Goal: Task Accomplishment & Management: Use online tool/utility

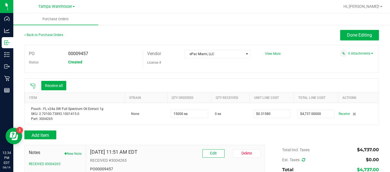
scroll to position [62, 0]
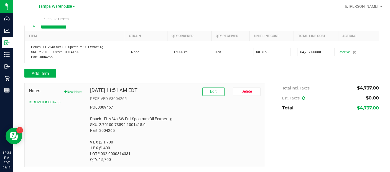
click at [121, 125] on p "PO00009457 Pouch - FL v24a SW Full Spectrum Oil Extract 1g SKU: 2.70100.73892.1…" at bounding box center [175, 134] width 171 height 58
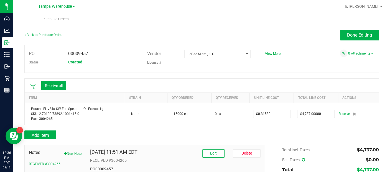
scroll to position [0, 0]
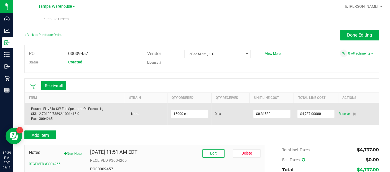
click at [341, 113] on span "Receive" at bounding box center [344, 114] width 11 height 7
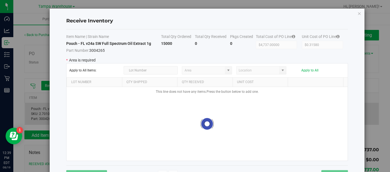
type input "State Pantry 1"
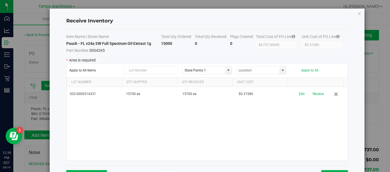
scroll to position [20, 0]
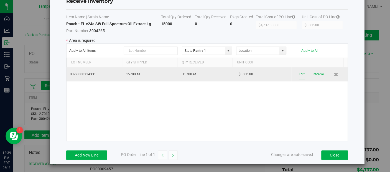
click at [299, 73] on button "Edit" at bounding box center [302, 75] width 6 height 10
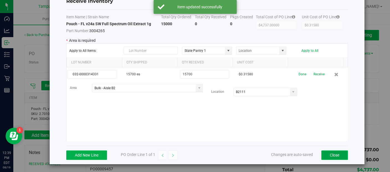
click at [335, 158] on button "Close" at bounding box center [335, 155] width 27 height 9
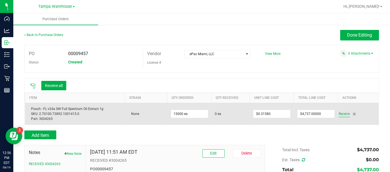
click at [339, 111] on span "Receive" at bounding box center [344, 114] width 11 height 7
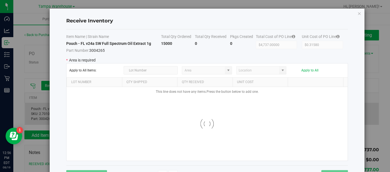
type input "State Pantry 1"
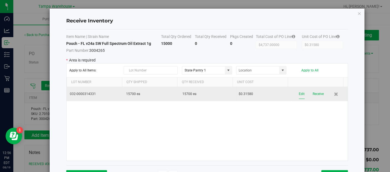
click at [299, 94] on button "Edit" at bounding box center [302, 94] width 6 height 10
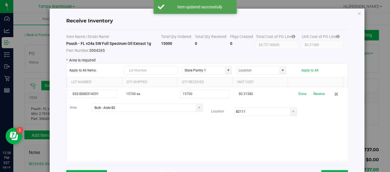
click at [314, 94] on button "Receive" at bounding box center [319, 94] width 11 height 10
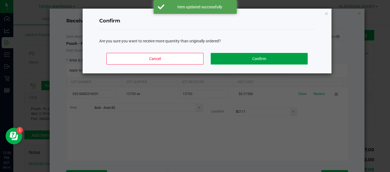
click at [262, 60] on button "Confirm" at bounding box center [259, 59] width 97 height 12
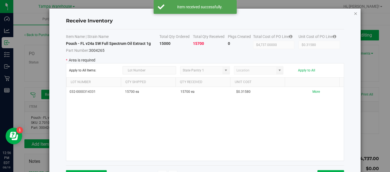
click at [355, 12] on icon "Close modal" at bounding box center [356, 13] width 4 height 7
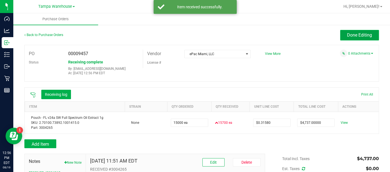
click at [356, 34] on span "Done Editing" at bounding box center [359, 34] width 25 height 5
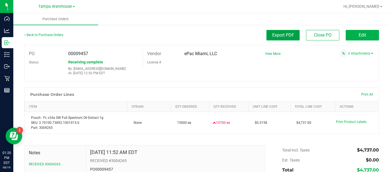
click at [282, 36] on span "Export PDF" at bounding box center [283, 34] width 22 height 5
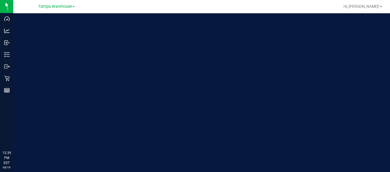
click at [218, 55] on div "Welcome to Flourish Software Seed-to-Sale Tracking & Analytics" at bounding box center [201, 92] width 377 height 159
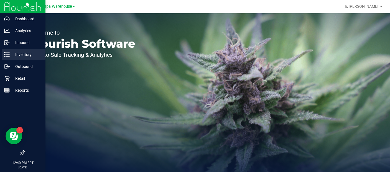
click at [23, 52] on p "Inventory" at bounding box center [26, 54] width 33 height 7
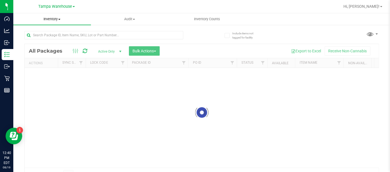
click at [57, 19] on span "Inventory" at bounding box center [52, 19] width 78 height 5
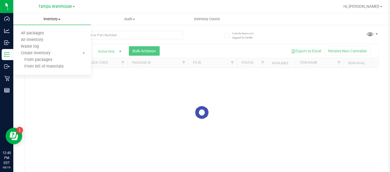
click at [57, 19] on span "Inventory" at bounding box center [52, 19] width 78 height 5
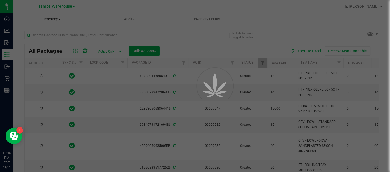
click at [57, 19] on div at bounding box center [195, 86] width 390 height 172
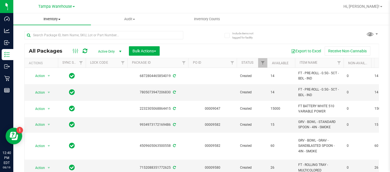
click at [57, 21] on span "Inventory" at bounding box center [52, 19] width 78 height 5
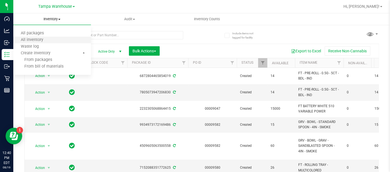
click at [37, 37] on li "All inventory" at bounding box center [52, 40] width 78 height 7
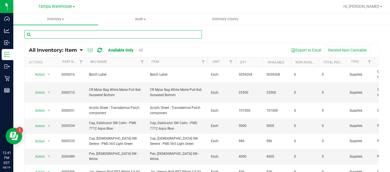
click at [41, 35] on input "text" at bounding box center [113, 34] width 178 height 8
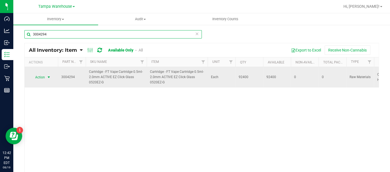
type input "3004294"
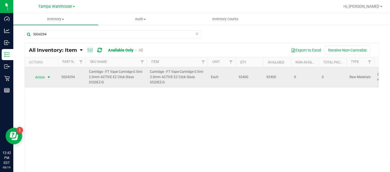
click at [44, 79] on span "Action" at bounding box center [37, 78] width 15 height 8
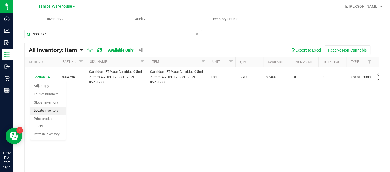
click at [45, 108] on li "Locate inventory" at bounding box center [48, 111] width 35 height 8
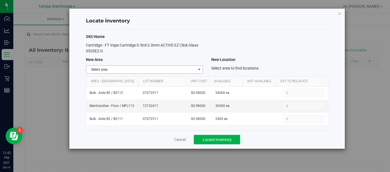
click at [200, 69] on span "select" at bounding box center [199, 69] width 4 height 4
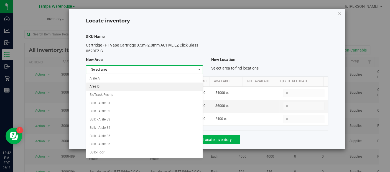
click at [99, 86] on li "Area D" at bounding box center [144, 87] width 117 height 8
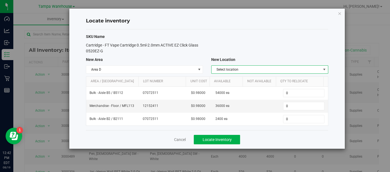
click at [263, 67] on span "Select location" at bounding box center [267, 70] width 110 height 8
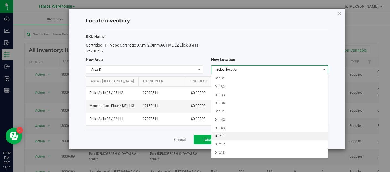
scroll to position [78, 0]
click at [224, 139] on li "D1213" at bounding box center [270, 141] width 117 height 8
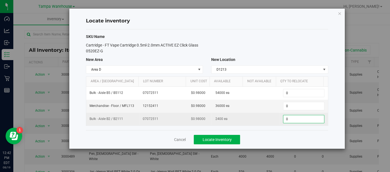
click at [285, 118] on span "0 0" at bounding box center [303, 119] width 41 height 8
click at [285, 118] on input "0" at bounding box center [304, 119] width 41 height 8
type input "2400"
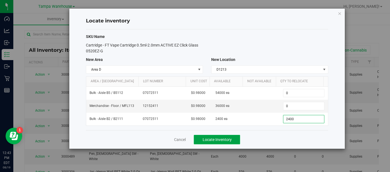
type input "2,400"
click at [229, 139] on span "Locate Inventory" at bounding box center [217, 140] width 29 height 4
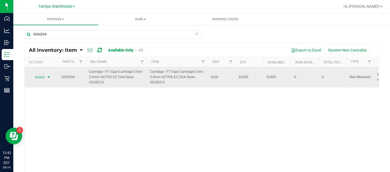
click at [41, 75] on span "Action" at bounding box center [37, 78] width 15 height 8
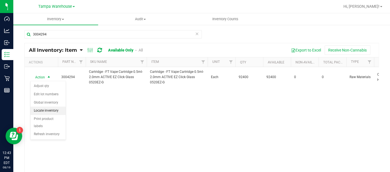
click at [43, 108] on li "Locate inventory" at bounding box center [48, 111] width 35 height 8
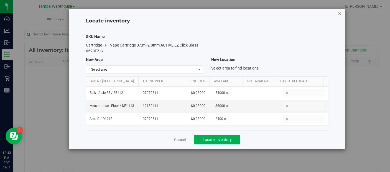
click at [341, 14] on icon "button" at bounding box center [340, 13] width 4 height 7
